Goal: Information Seeking & Learning: Check status

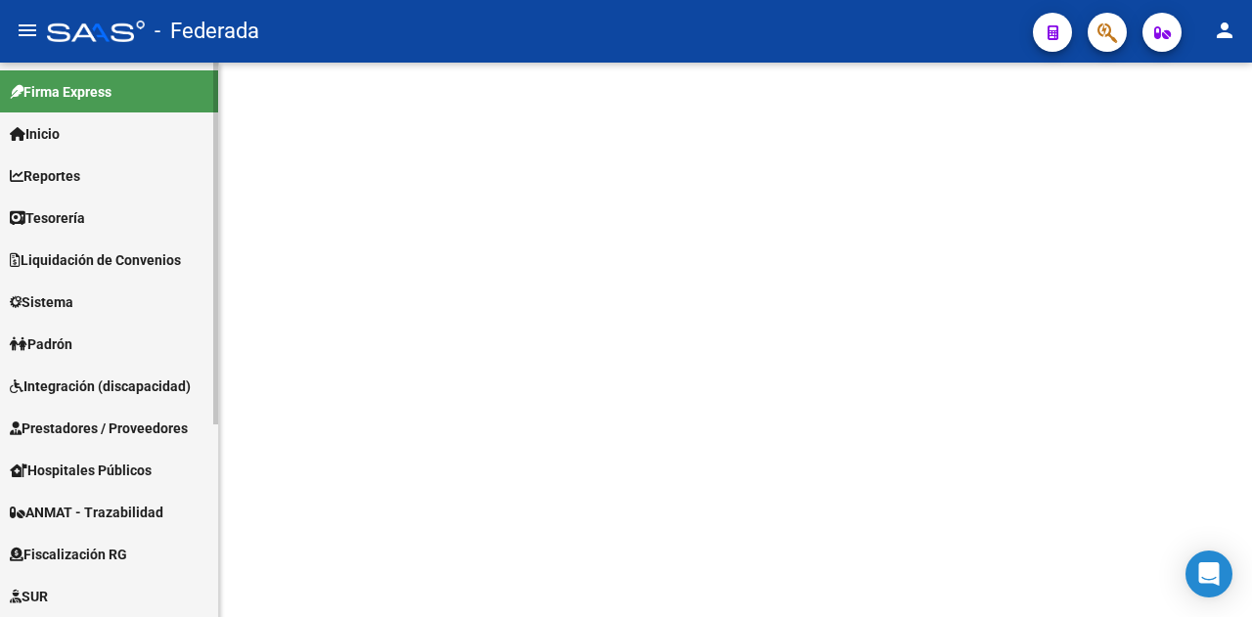
click at [101, 269] on span "Liquidación de Convenios" at bounding box center [95, 260] width 171 height 22
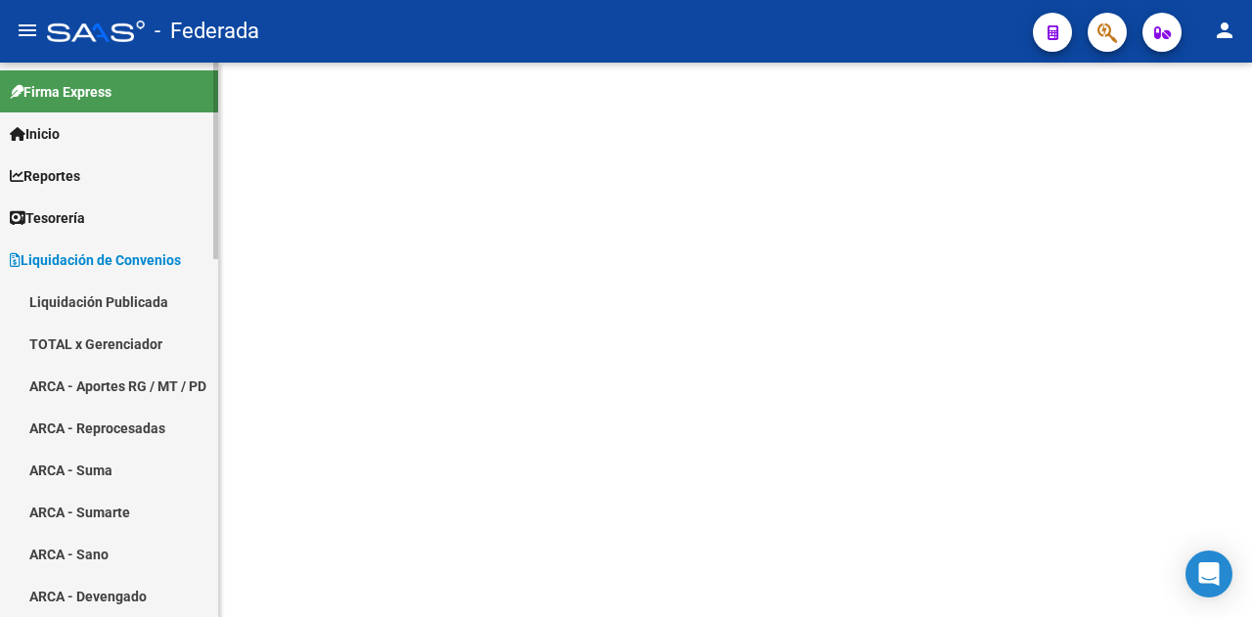
click at [112, 340] on link "TOTAL x Gerenciador" at bounding box center [109, 344] width 218 height 42
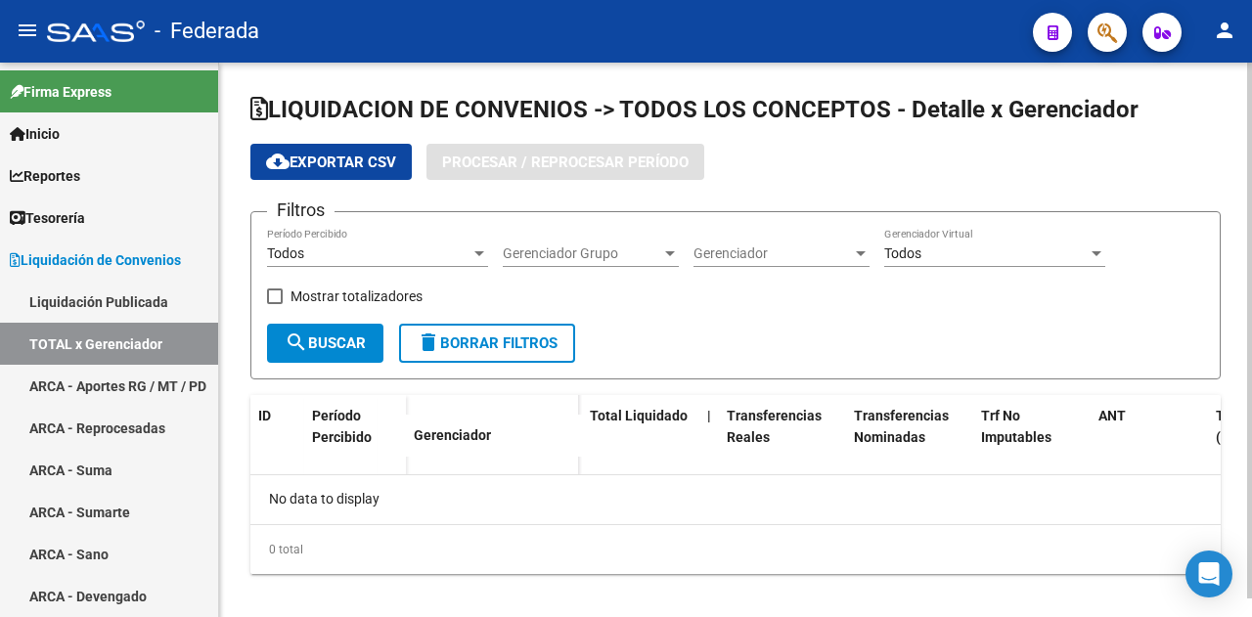
checkbox input "true"
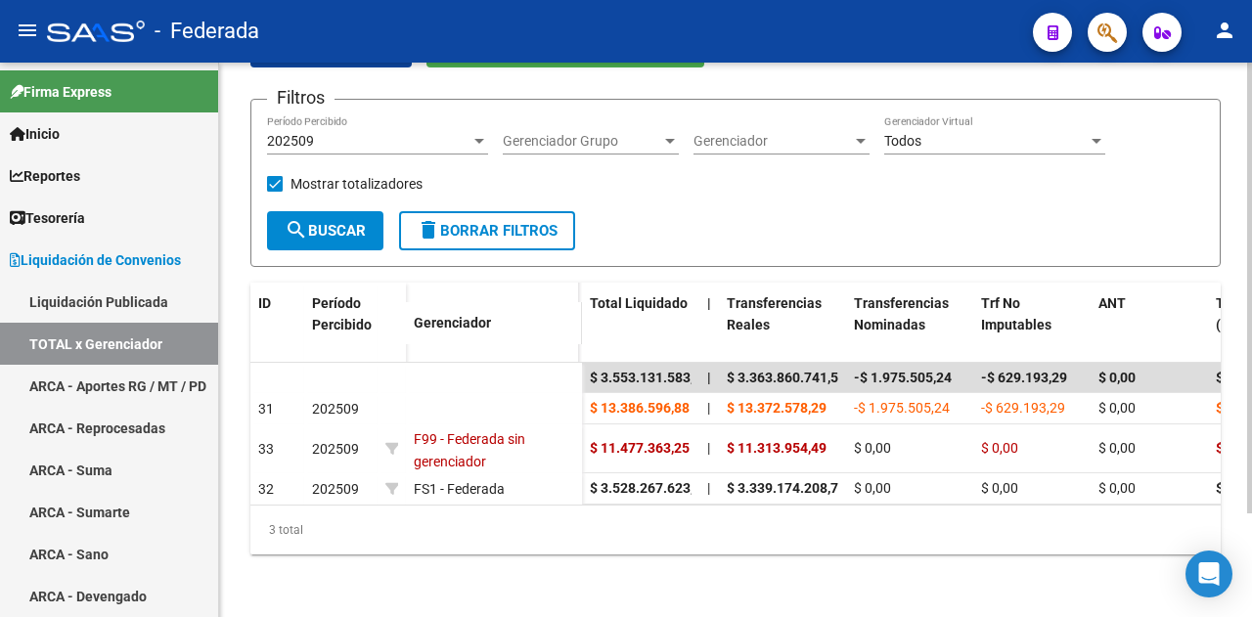
click at [465, 315] on span "Gerenciador" at bounding box center [452, 323] width 77 height 16
click at [578, 309] on span at bounding box center [576, 323] width 9 height 42
drag, startPoint x: 578, startPoint y: 309, endPoint x: 505, endPoint y: 303, distance: 73.6
click at [536, 303] on span at bounding box center [540, 323] width 9 height 42
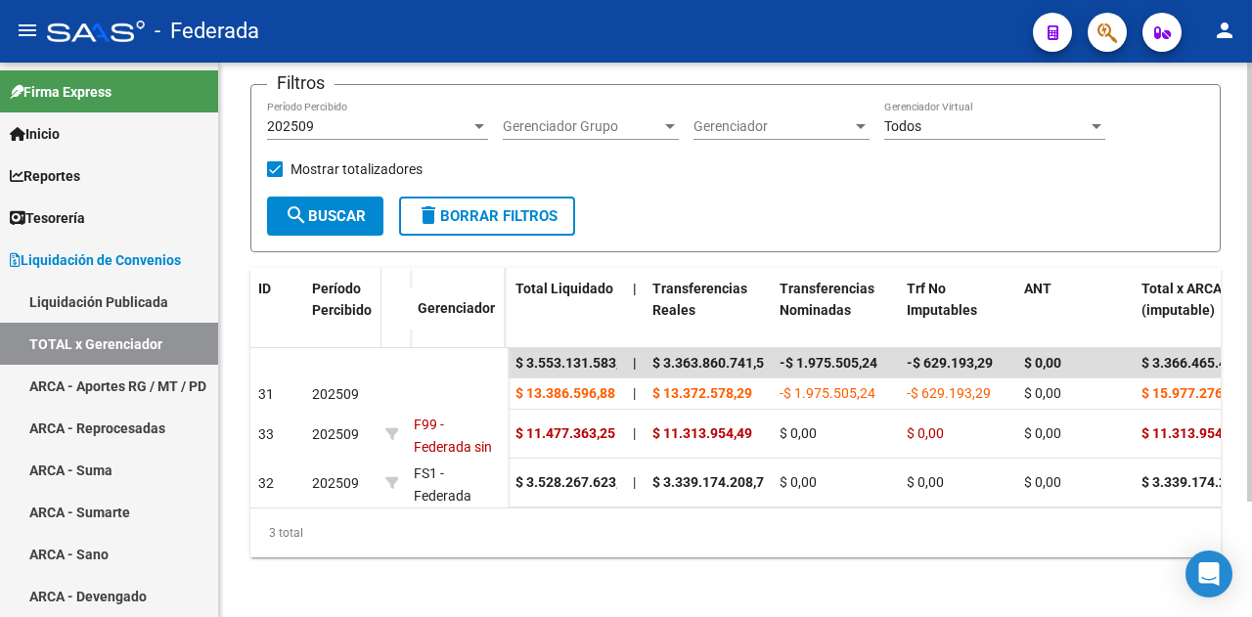
click at [379, 307] on span at bounding box center [377, 309] width 9 height 82
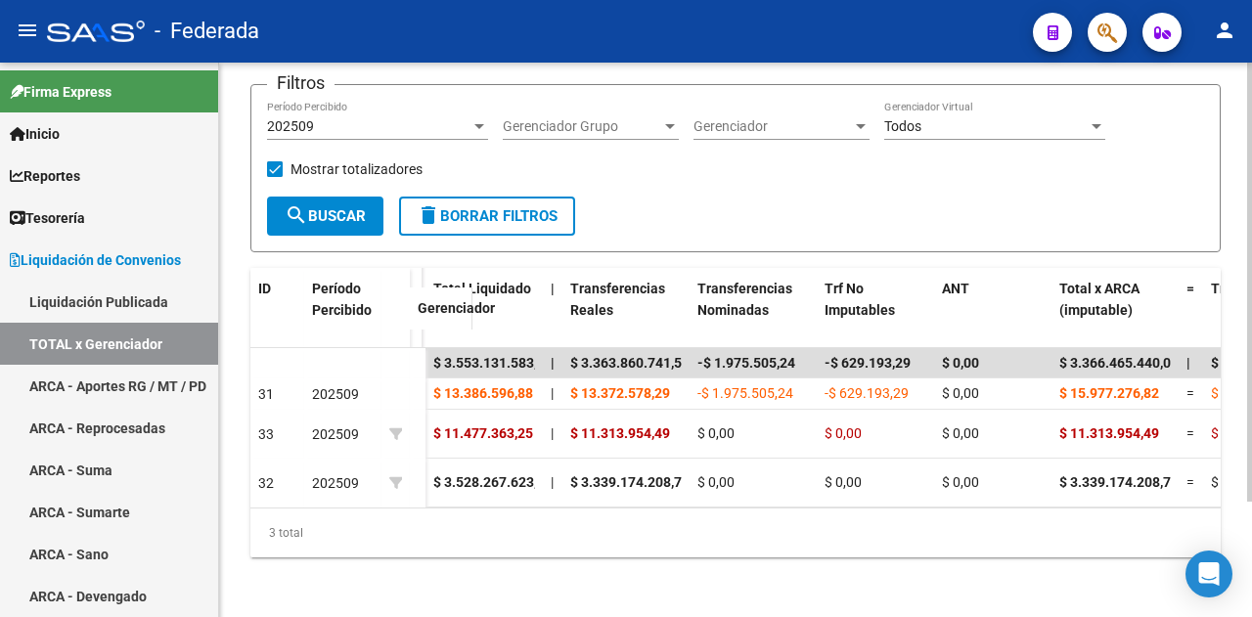
drag, startPoint x: 423, startPoint y: 304, endPoint x: 470, endPoint y: 312, distance: 47.6
click at [470, 312] on span at bounding box center [468, 309] width 9 height 42
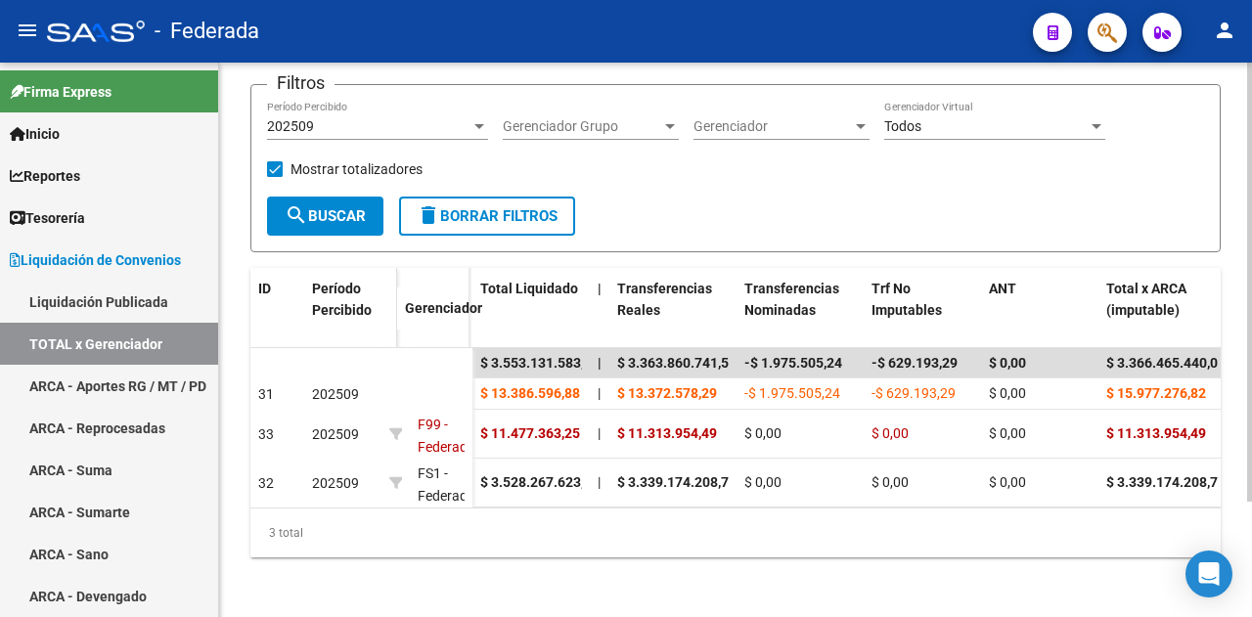
drag, startPoint x: 406, startPoint y: 279, endPoint x: 387, endPoint y: 281, distance: 18.7
click at [387, 281] on datatable-header-cell at bounding box center [389, 309] width 16 height 82
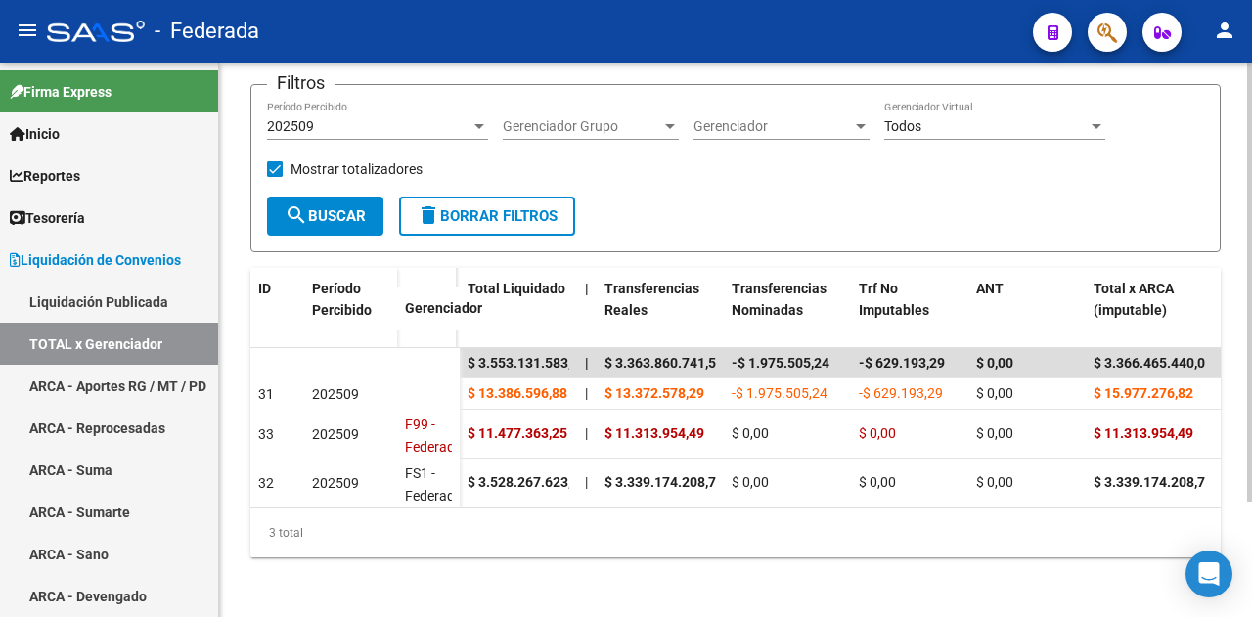
click at [619, 557] on div "3 total" at bounding box center [735, 533] width 970 height 49
drag, startPoint x: 753, startPoint y: 191, endPoint x: 781, endPoint y: 77, distance: 116.9
click at [753, 192] on div "Filtros 202509 Período Percibido Gerenciador Grupo Gerenciador Grupo Gerenciado…" at bounding box center [735, 148] width 937 height 95
